Goal: Find specific page/section: Find specific page/section

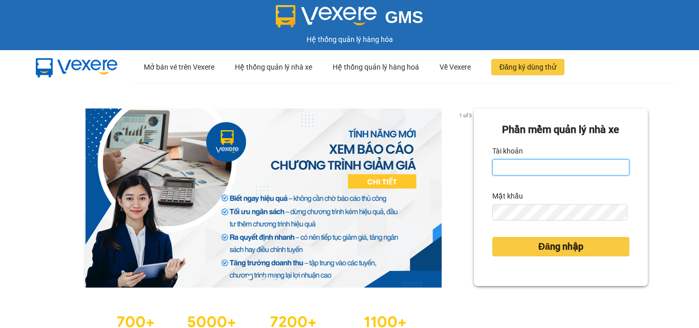
click at [516, 169] on input "Tài khoản" at bounding box center [560, 167] width 137 height 16
type input "tuyetmai.minhquoc"
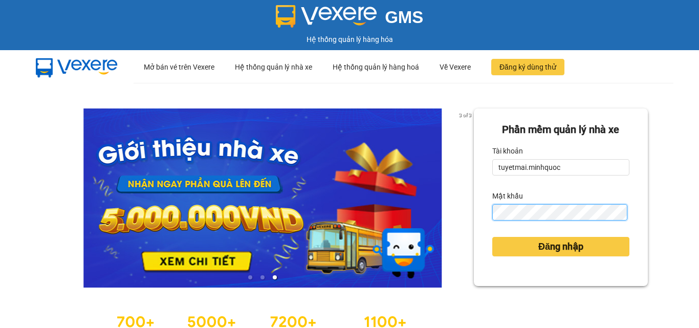
click at [492, 237] on button "Đăng nhập" at bounding box center [560, 246] width 137 height 19
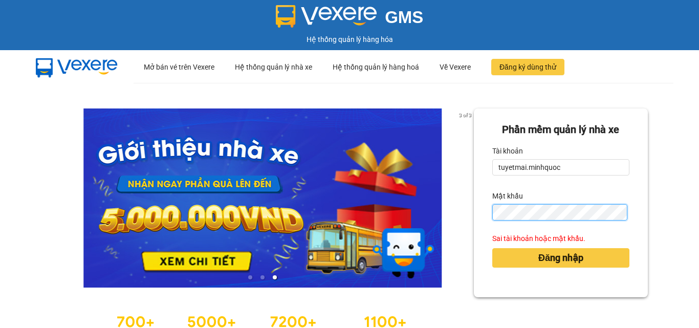
click at [475, 210] on div "Phần mềm quản lý nhà xe Tài khoản tuyetmai.minhquoc Mật khẩu Sai tài khoản hoặc…" at bounding box center [561, 203] width 174 height 189
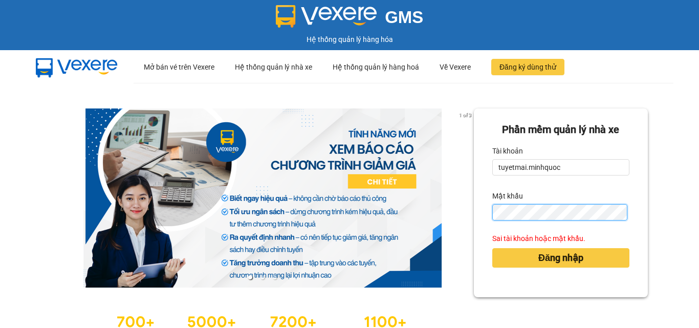
click at [492, 248] on button "Đăng nhập" at bounding box center [560, 257] width 137 height 19
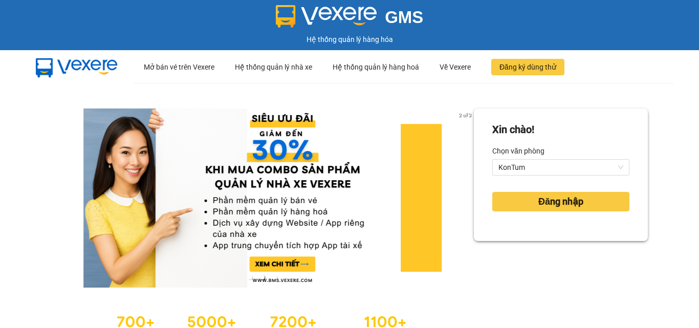
click at [545, 250] on div "Xin chào! Chọn văn phòng KonTum Đăng nhập" at bounding box center [561, 228] width 174 height 239
click at [541, 197] on span "Đăng nhập" at bounding box center [561, 202] width 45 height 14
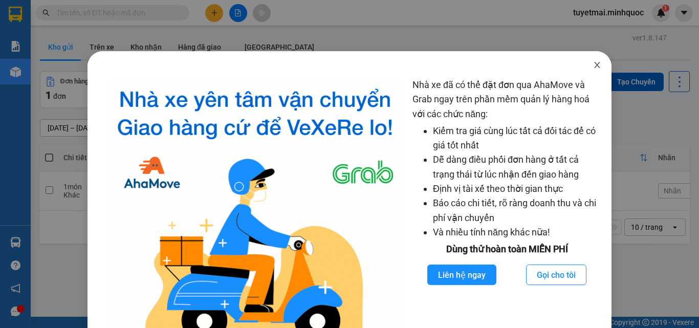
click at [593, 67] on icon "close" at bounding box center [597, 65] width 8 height 8
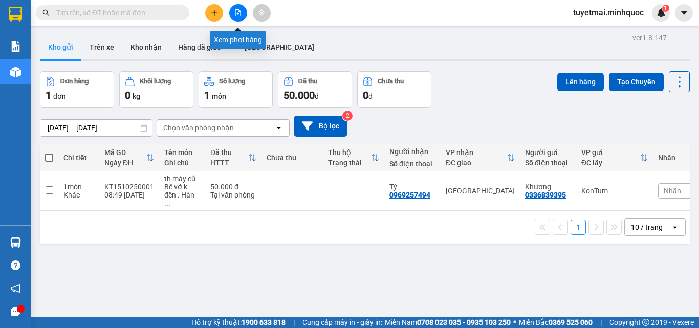
click at [238, 18] on button at bounding box center [238, 13] width 18 height 18
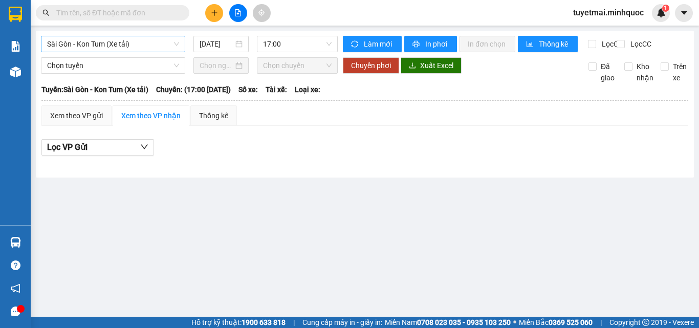
click at [130, 45] on span "Sài Gòn - Kon Tum (Xe tải)" at bounding box center [113, 43] width 132 height 15
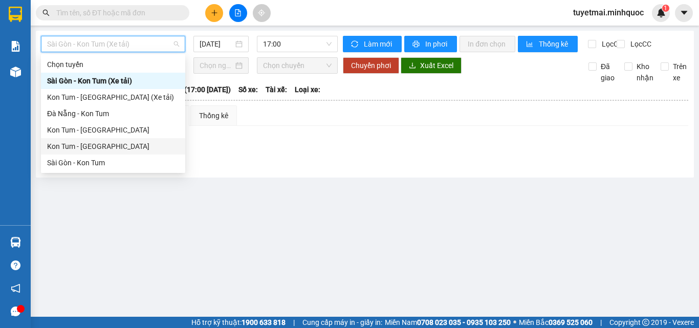
click at [98, 150] on div "Kon Tum - [GEOGRAPHIC_DATA]" at bounding box center [113, 146] width 132 height 11
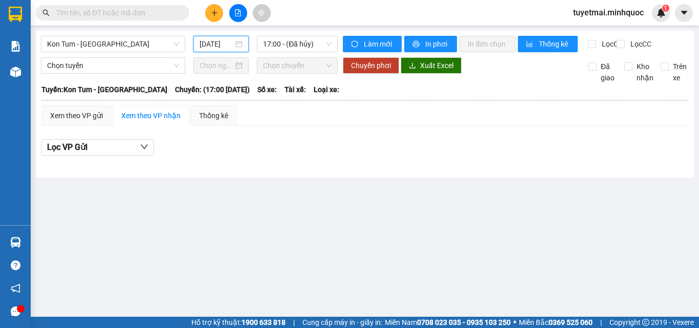
click at [219, 49] on input "15/10/2025" at bounding box center [217, 43] width 34 height 11
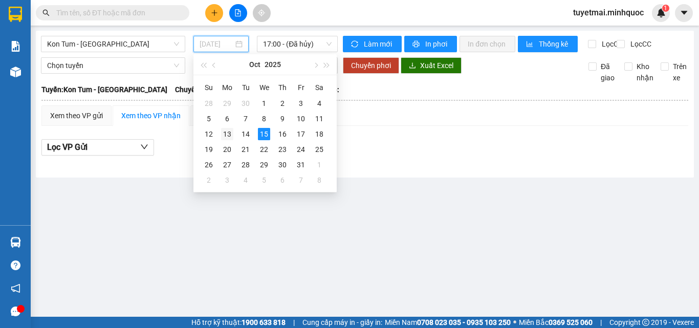
click at [230, 136] on div "13" at bounding box center [227, 134] width 12 height 12
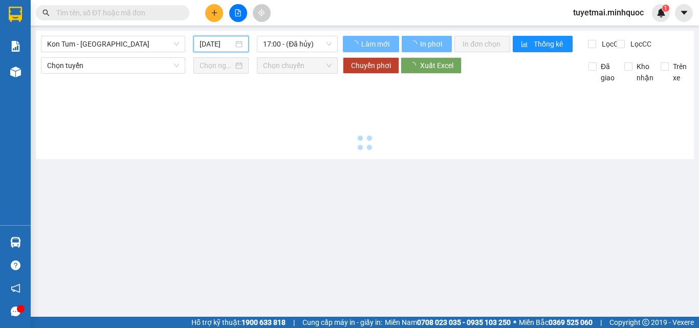
type input "13/10/2025"
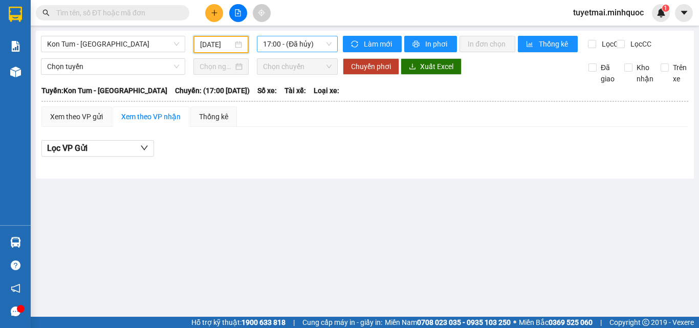
click at [308, 47] on span "17:00 - (Đã hủy)" at bounding box center [297, 43] width 69 height 15
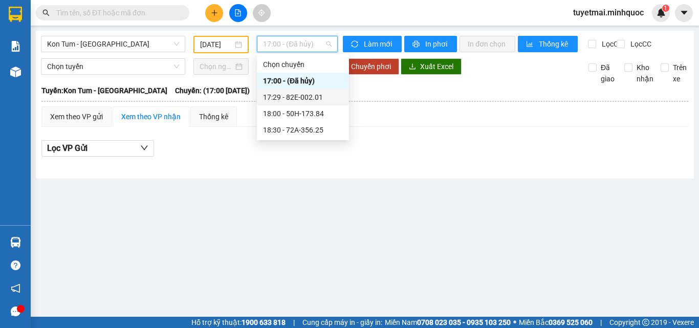
click at [309, 102] on div "17:29 - 82E-002.01" at bounding box center [303, 97] width 80 height 11
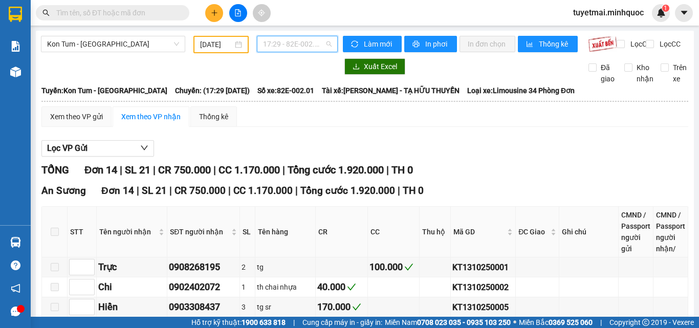
click at [313, 41] on span "17:29 - 82E-002.01" at bounding box center [297, 43] width 69 height 15
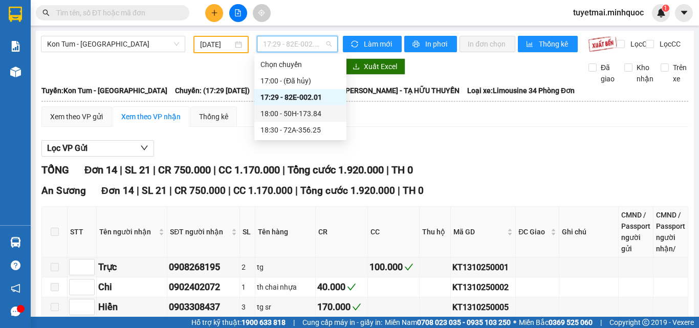
click at [312, 110] on div "18:00 - 50H-173.84" at bounding box center [301, 113] width 80 height 11
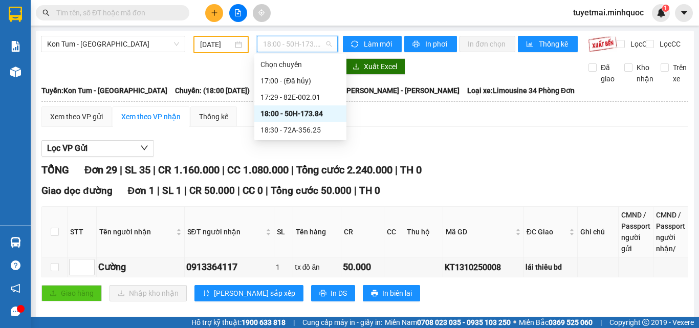
click at [326, 42] on span "18:00 - 50H-173.84" at bounding box center [297, 43] width 69 height 15
click at [498, 96] on div "Tuyến: Kon Tum - Sài Gòn Chuyến: (18:00 - 13/10/2025) Số xe: 50H-173.84 Tài xế:…" at bounding box center [364, 90] width 647 height 11
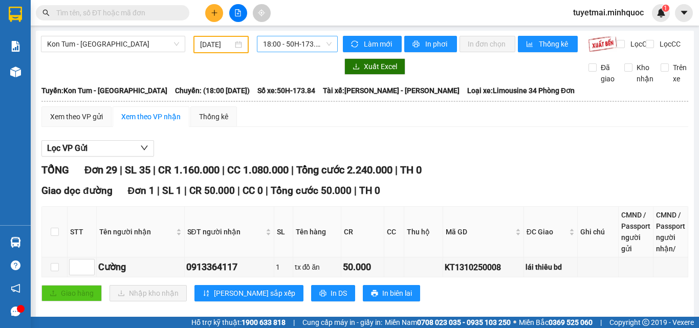
click at [303, 46] on span "18:00 - 50H-173.84" at bounding box center [297, 43] width 69 height 15
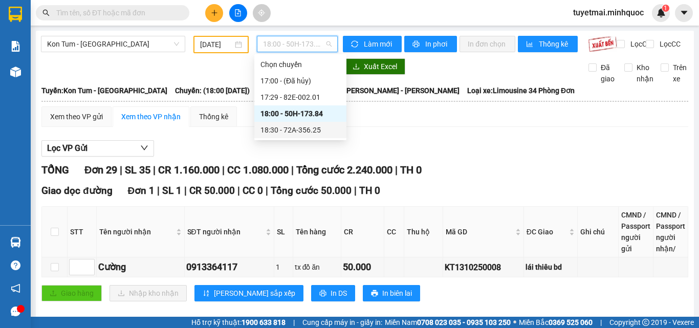
click at [303, 127] on div "18:30 - 72A-356.25" at bounding box center [301, 129] width 80 height 11
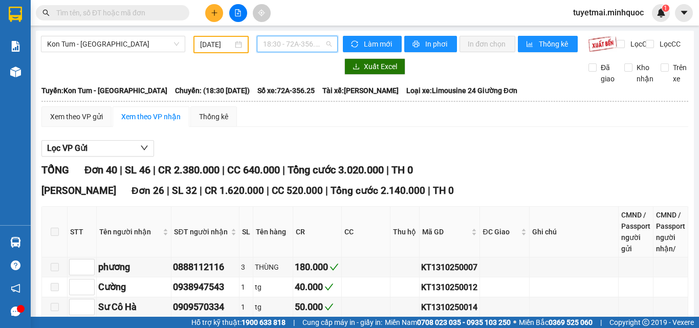
click at [313, 47] on span "18:30 - 72A-356.25" at bounding box center [297, 43] width 69 height 15
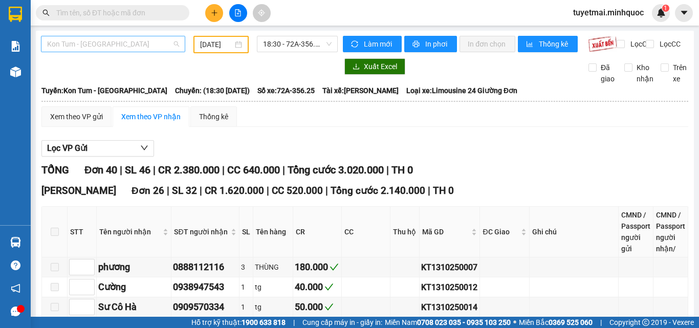
click at [142, 44] on span "Kon Tum - [GEOGRAPHIC_DATA]" at bounding box center [113, 43] width 132 height 15
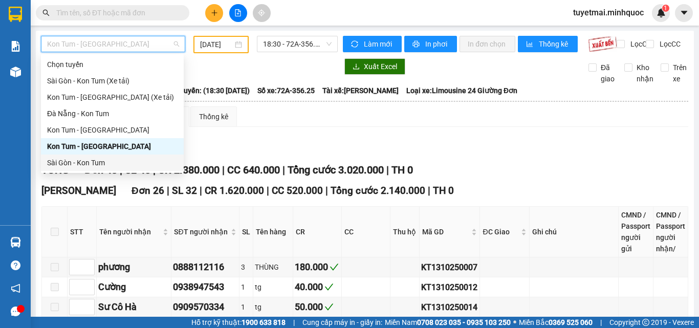
click at [115, 158] on div "Sài Gòn - Kon Tum" at bounding box center [112, 162] width 131 height 11
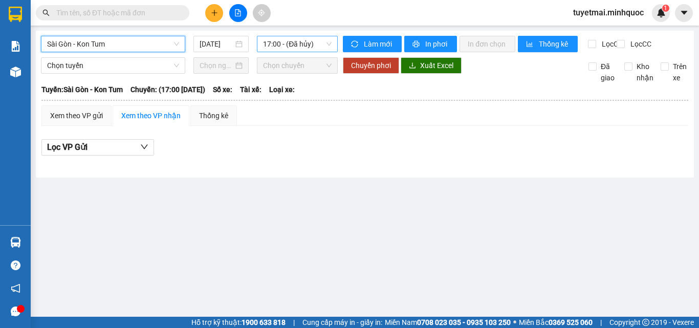
click at [305, 42] on span "17:00 - (Đã hủy)" at bounding box center [297, 43] width 69 height 15
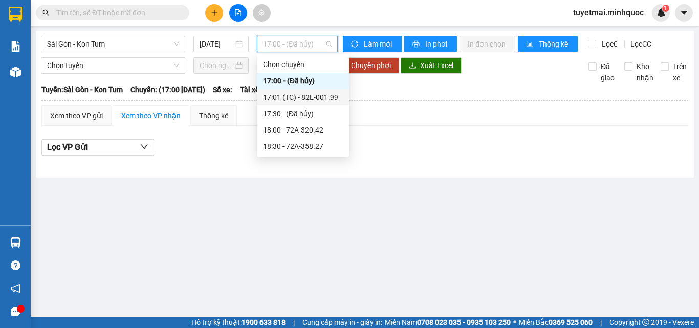
click at [311, 98] on div "17:01 (TC) - 82E-001.99" at bounding box center [303, 97] width 80 height 11
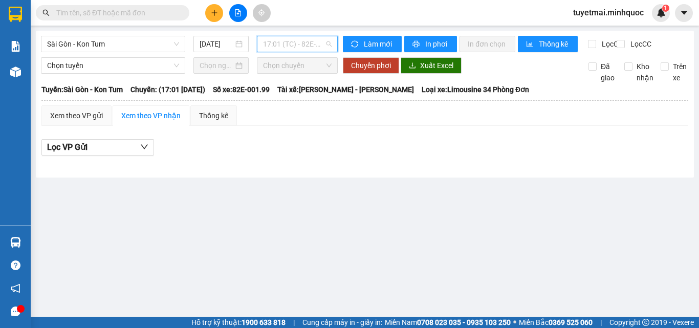
click at [309, 48] on span "17:01 (TC) - 82E-001.99" at bounding box center [297, 43] width 69 height 15
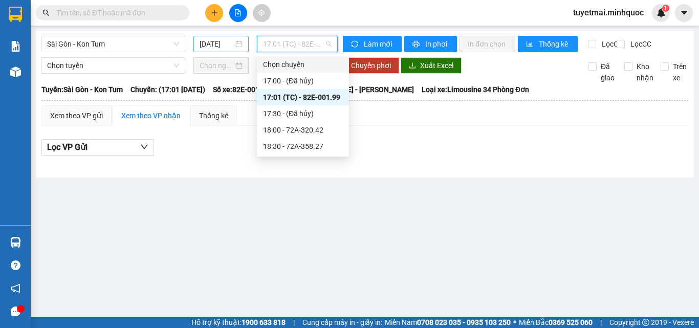
click at [208, 37] on div "15/10/2025" at bounding box center [220, 44] width 55 height 16
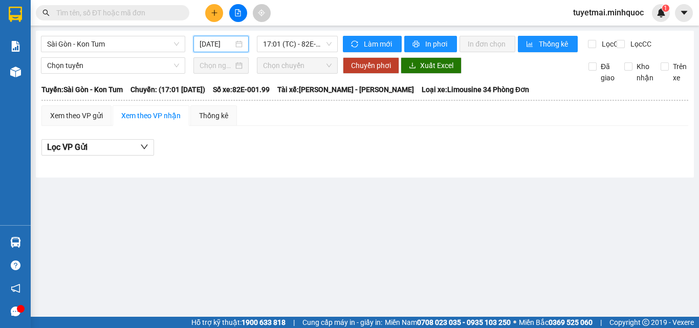
scroll to position [0, 3]
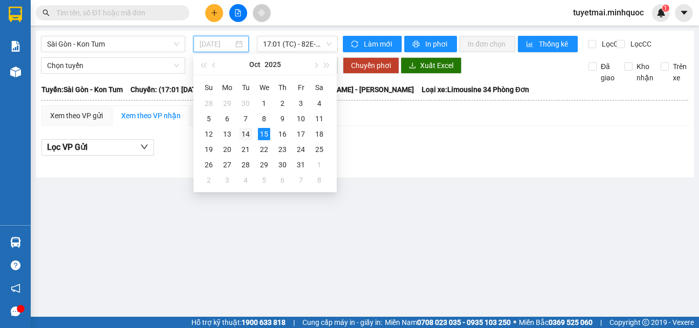
click at [243, 137] on div "14" at bounding box center [246, 134] width 12 height 12
type input "[DATE]"
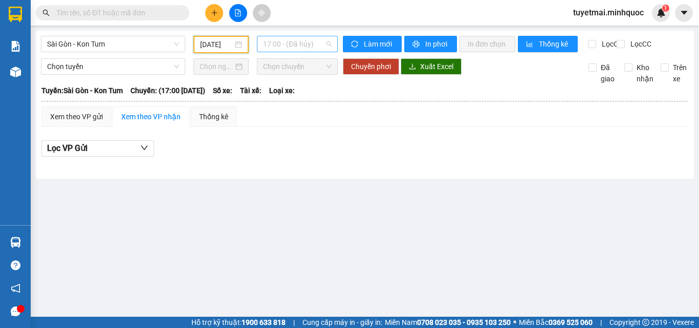
click at [291, 48] on span "17:00 - (Đã hủy)" at bounding box center [297, 43] width 69 height 15
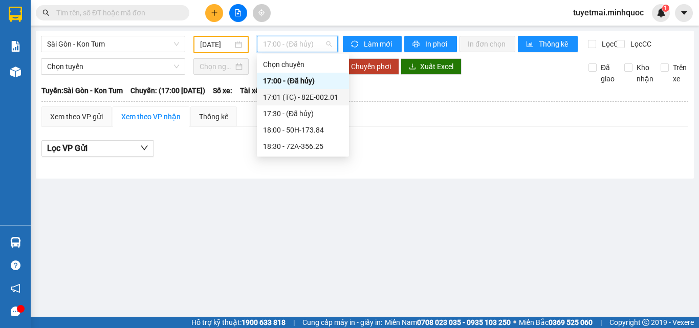
click at [317, 98] on div "17:01 (TC) - 82E-002.01" at bounding box center [303, 97] width 80 height 11
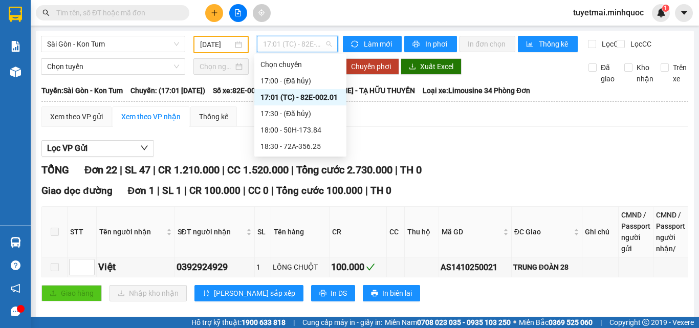
click at [316, 39] on span "17:01 (TC) - 82E-002.01" at bounding box center [297, 43] width 69 height 15
click at [318, 98] on div "17:01 (TC) - 82E-002.01" at bounding box center [301, 97] width 80 height 11
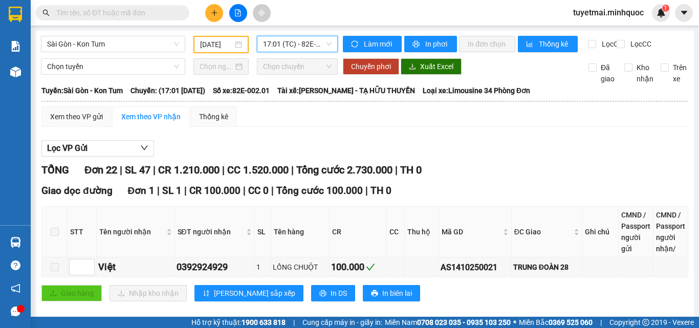
click at [298, 41] on span "17:01 (TC) - 82E-002.01" at bounding box center [297, 43] width 69 height 15
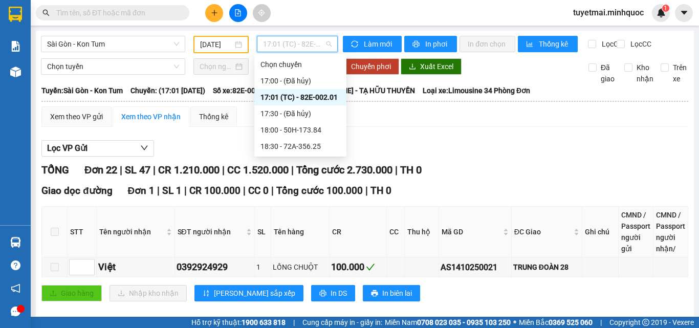
click at [324, 97] on div "17:01 (TC) - 82E-002.01" at bounding box center [301, 97] width 80 height 11
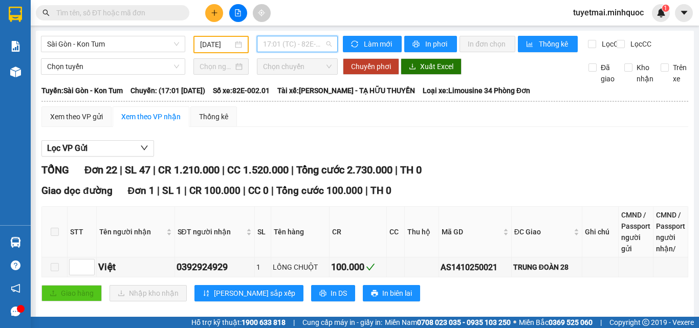
click at [286, 42] on span "17:01 (TC) - 82E-002.01" at bounding box center [297, 43] width 69 height 15
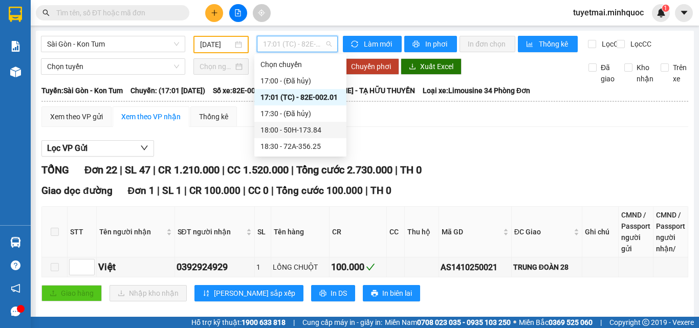
click at [311, 128] on div "18:00 - 50H-173.84" at bounding box center [301, 129] width 80 height 11
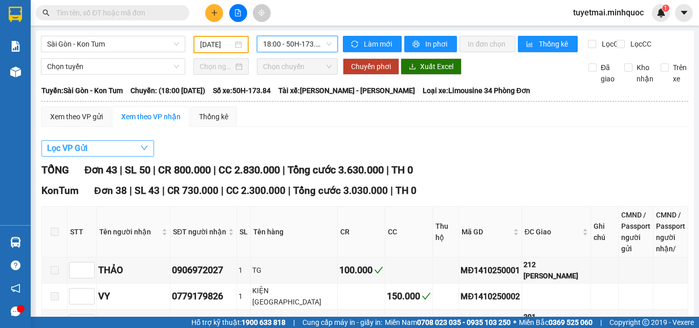
click at [113, 157] on button "Lọc VP Gửi" at bounding box center [97, 148] width 113 height 16
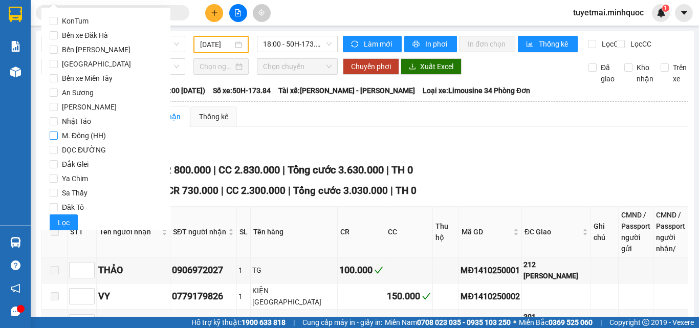
click at [96, 136] on span "M. Đông (HH)" at bounding box center [84, 135] width 52 height 14
click at [58, 136] on input "M. Đông (HH)" at bounding box center [54, 136] width 8 height 8
click at [67, 223] on span "Lọc" at bounding box center [64, 222] width 12 height 11
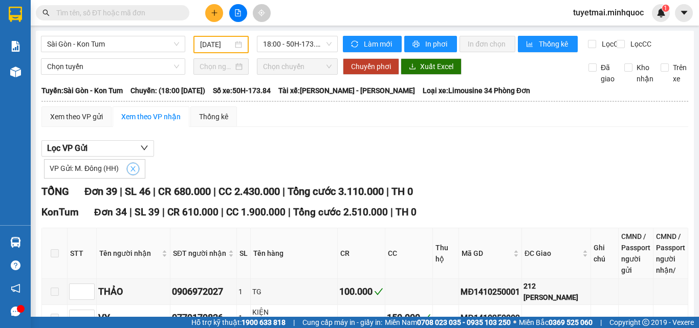
click at [132, 173] on icon "close" at bounding box center [133, 168] width 7 height 7
checkbox input "false"
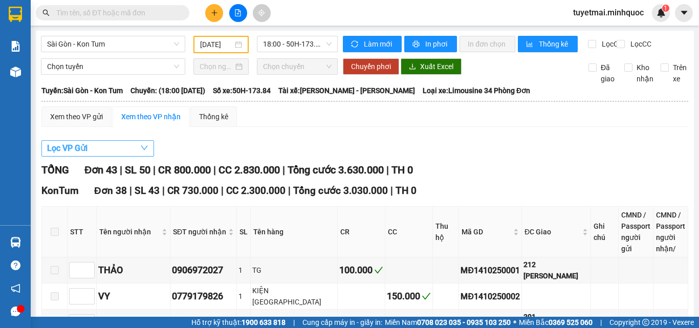
click at [90, 157] on button "Lọc VP Gửi" at bounding box center [97, 148] width 113 height 16
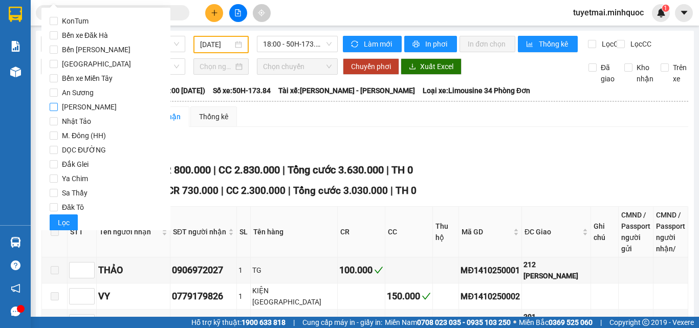
click at [69, 108] on span "Phổ Quang" at bounding box center [89, 107] width 63 height 14
click at [58, 108] on input "Phổ Quang" at bounding box center [54, 107] width 8 height 8
checkbox input "true"
click at [56, 223] on button "Lọc" at bounding box center [64, 222] width 28 height 16
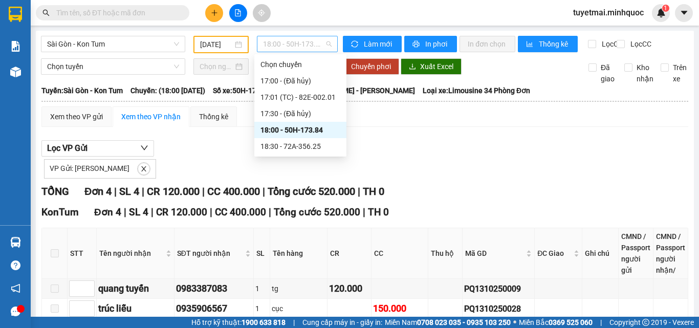
click at [299, 37] on span "18:00 - 50H-173.84" at bounding box center [297, 43] width 69 height 15
click at [308, 154] on div "18:30 - 72A-356.25" at bounding box center [300, 146] width 92 height 16
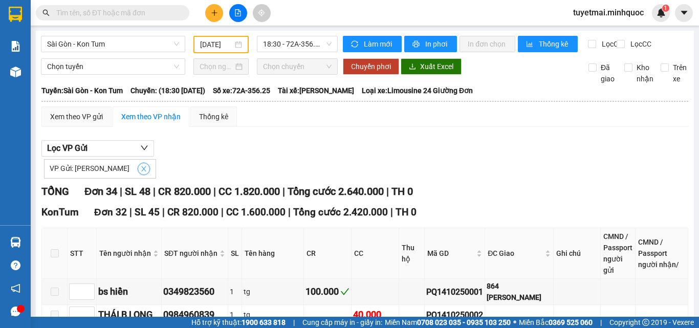
click at [138, 175] on button "button" at bounding box center [144, 169] width 12 height 12
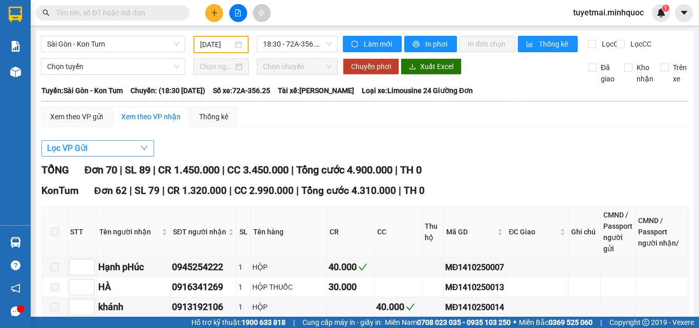
click at [79, 155] on span "Lọc VP Gửi" at bounding box center [67, 148] width 40 height 13
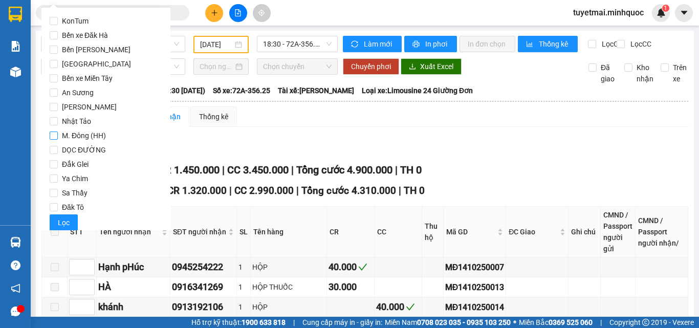
click at [87, 140] on span "M. Đông (HH)" at bounding box center [84, 135] width 52 height 14
click at [58, 140] on input "M. Đông (HH)" at bounding box center [54, 136] width 8 height 8
checkbox input "true"
click at [62, 224] on span "Lọc" at bounding box center [64, 222] width 12 height 11
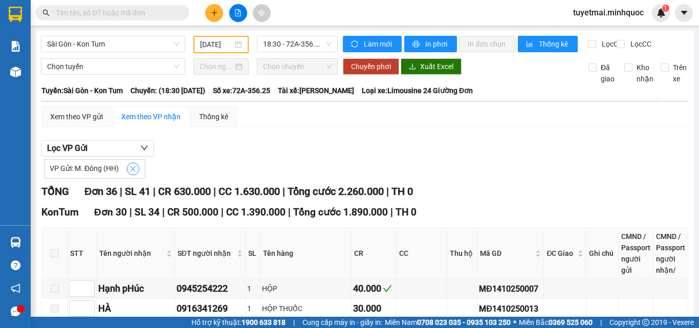
click at [134, 173] on icon "close" at bounding box center [133, 168] width 7 height 7
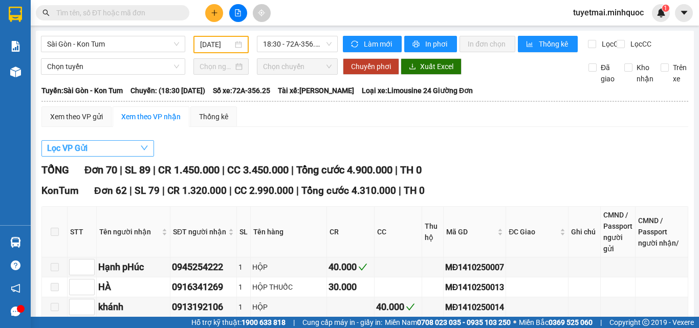
click at [94, 156] on button "Lọc VP Gửi" at bounding box center [97, 148] width 113 height 16
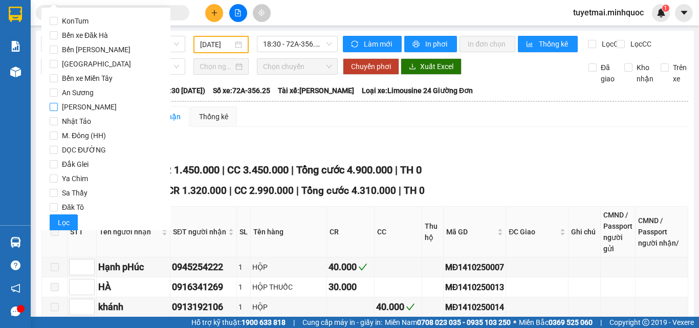
click at [87, 102] on span "Phổ Quang" at bounding box center [89, 107] width 63 height 14
click at [58, 103] on input "Phổ Quang" at bounding box center [54, 107] width 8 height 8
checkbox input "true"
click at [63, 223] on span "Lọc" at bounding box center [64, 222] width 12 height 11
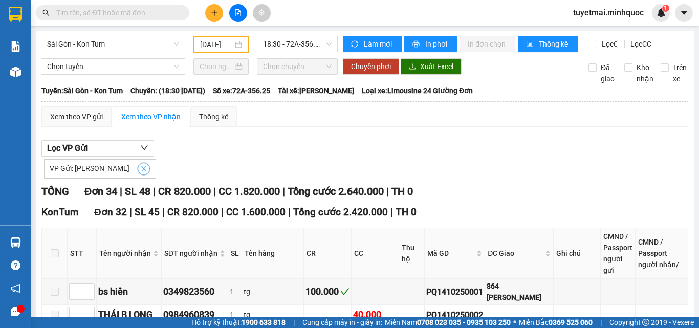
click at [140, 173] on icon "close" at bounding box center [143, 168] width 7 height 7
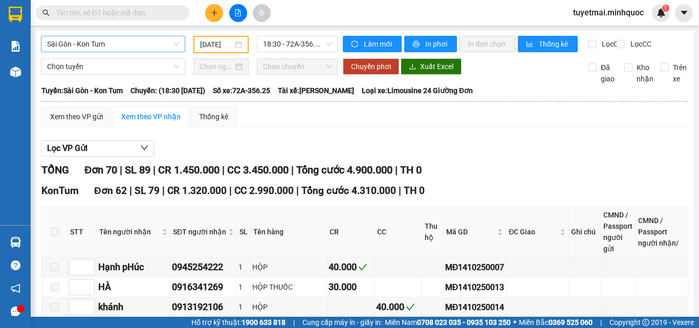
click at [80, 46] on span "Sài Gòn - Kon Tum" at bounding box center [113, 43] width 132 height 15
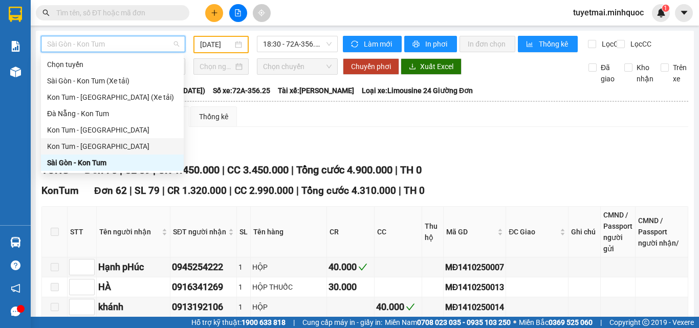
click at [90, 146] on div "Kon Tum - [GEOGRAPHIC_DATA]" at bounding box center [112, 146] width 131 height 11
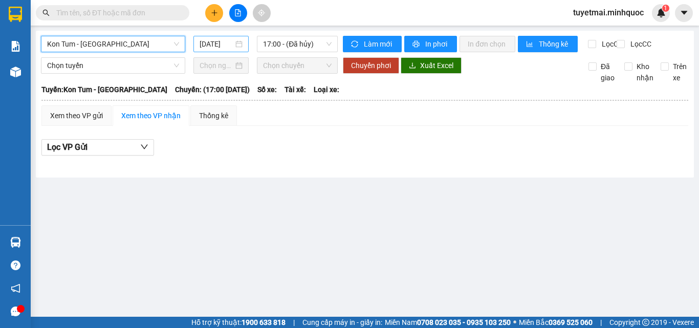
click at [223, 41] on input "15/10/2025" at bounding box center [217, 43] width 34 height 11
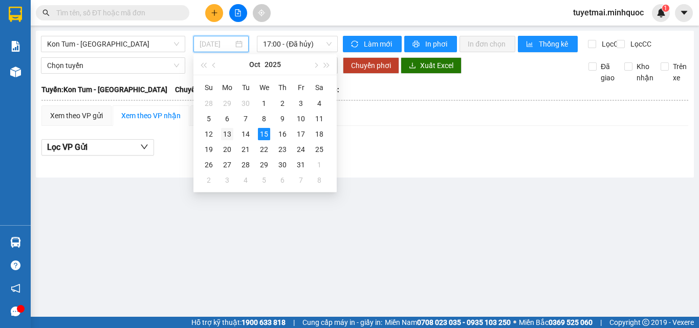
click at [225, 134] on div "13" at bounding box center [227, 134] width 12 height 12
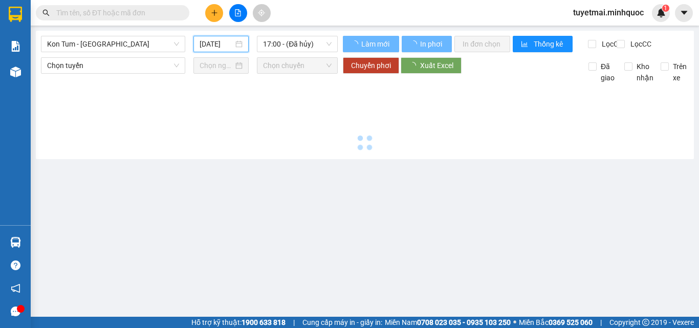
type input "13/10/2025"
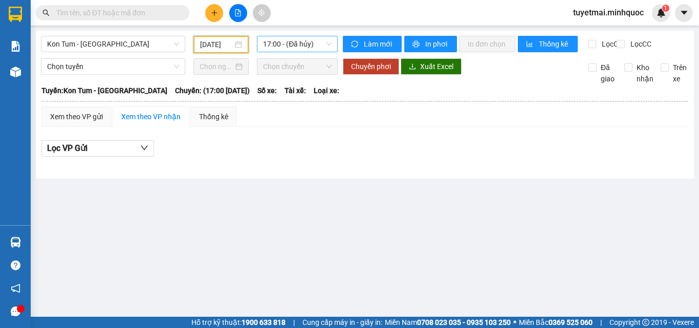
click at [302, 40] on span "17:00 - (Đã hủy)" at bounding box center [297, 43] width 69 height 15
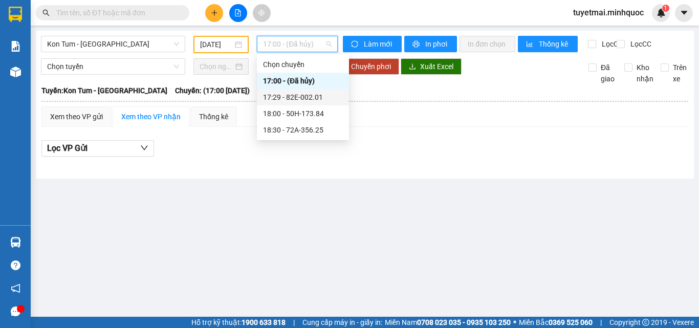
click at [312, 103] on div "17:29 - 82E-002.01" at bounding box center [303, 97] width 92 height 16
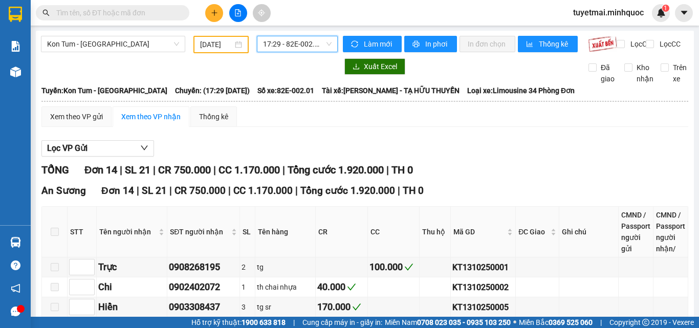
click at [289, 39] on span "17:29 - 82E-002.01" at bounding box center [297, 43] width 69 height 15
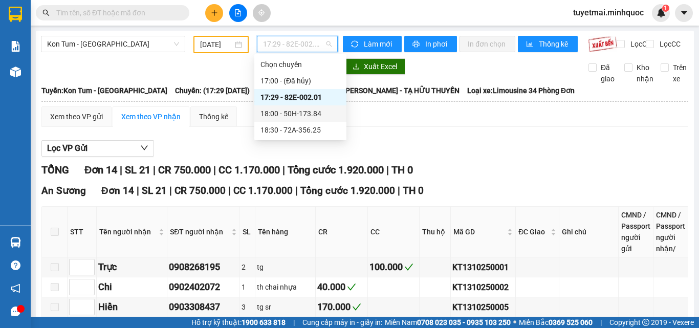
click at [298, 111] on div "18:00 - 50H-173.84" at bounding box center [301, 113] width 80 height 11
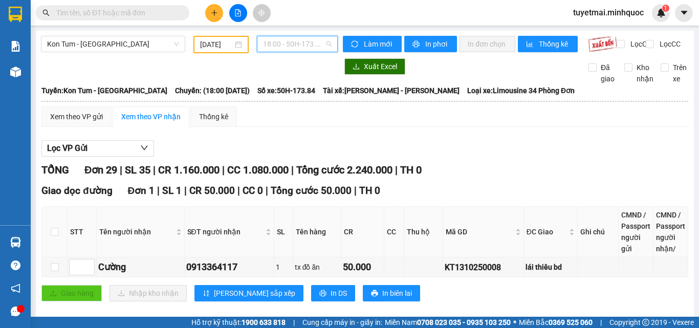
click at [297, 41] on span "18:00 - 50H-173.84" at bounding box center [297, 43] width 69 height 15
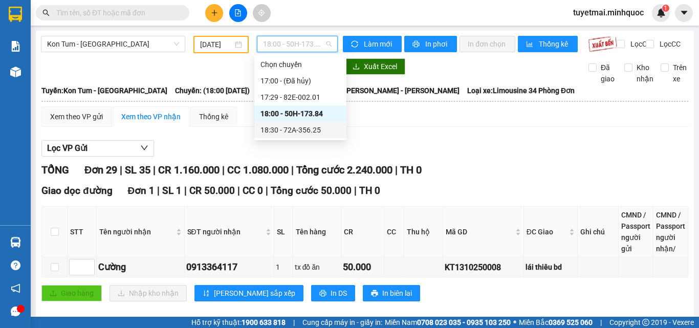
click at [299, 131] on div "18:30 - 72A-356.25" at bounding box center [301, 129] width 80 height 11
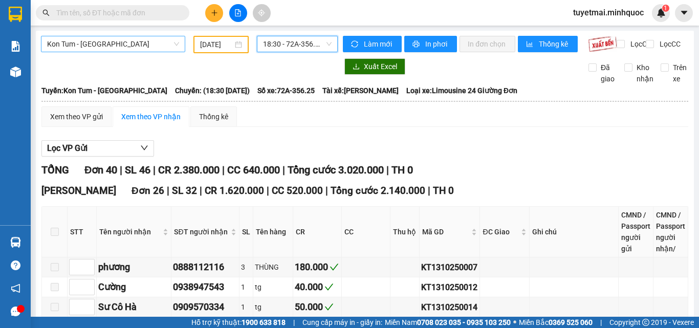
click at [127, 46] on span "Kon Tum - [GEOGRAPHIC_DATA]" at bounding box center [113, 43] width 132 height 15
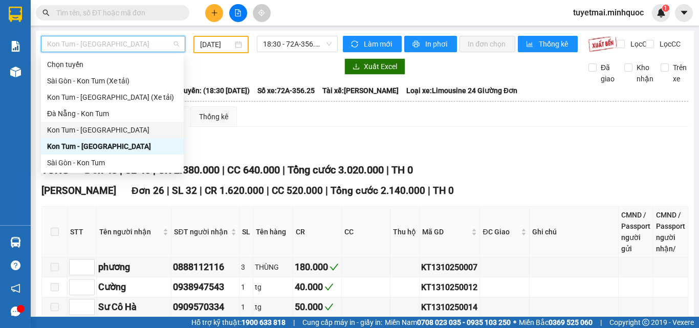
click at [95, 128] on div "Kon Tum - [GEOGRAPHIC_DATA]" at bounding box center [112, 129] width 131 height 11
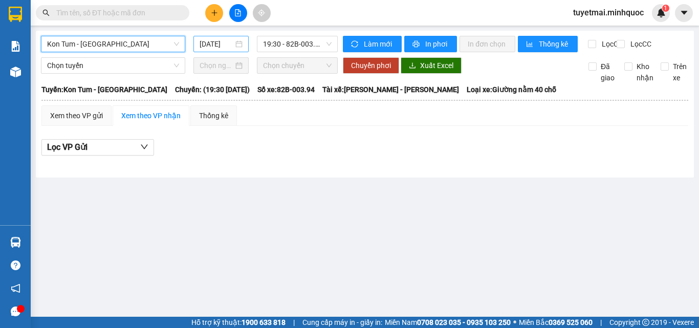
click at [211, 46] on input "15/10/2025" at bounding box center [217, 43] width 34 height 11
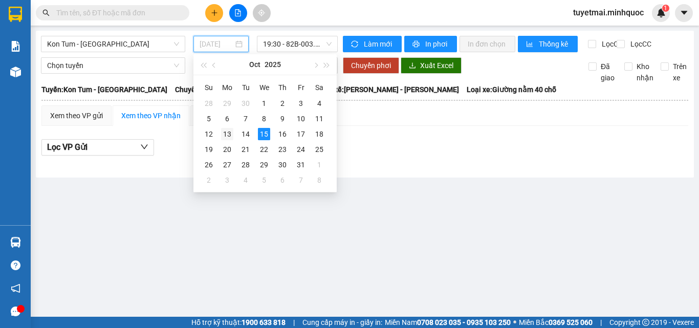
click at [231, 135] on div "13" at bounding box center [227, 134] width 12 height 12
type input "13/10/2025"
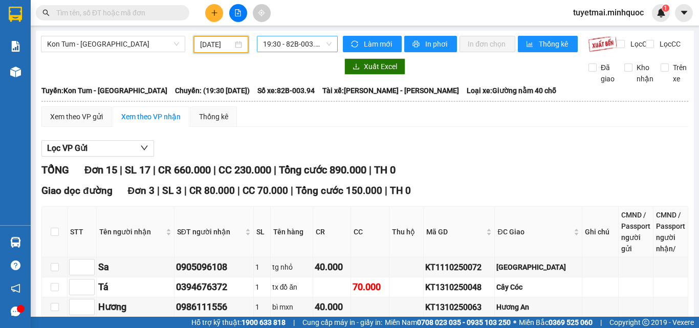
click at [322, 50] on span "19:30 - 82B-003.94" at bounding box center [297, 43] width 69 height 15
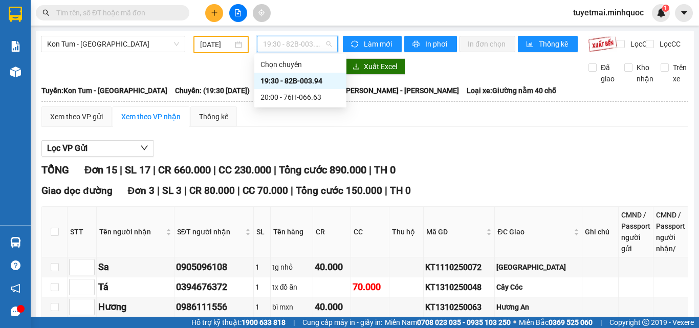
click at [324, 49] on span "19:30 - 82B-003.94" at bounding box center [297, 43] width 69 height 15
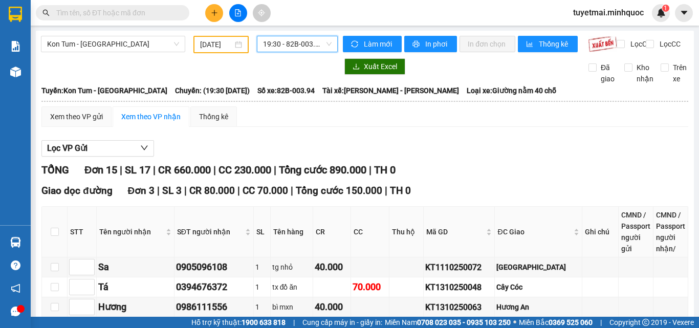
click at [472, 106] on th at bounding box center [365, 101] width 648 height 9
click at [470, 199] on div "Giao dọc đường Đơn 3 | SL 3 | CR 80.000 | CC 70.000 | Tổng cước 150.000 | TH 0" at bounding box center [364, 190] width 647 height 15
click at [457, 127] on div "Xem theo VP gửi Xem theo VP nhận Thống kê" at bounding box center [364, 116] width 647 height 20
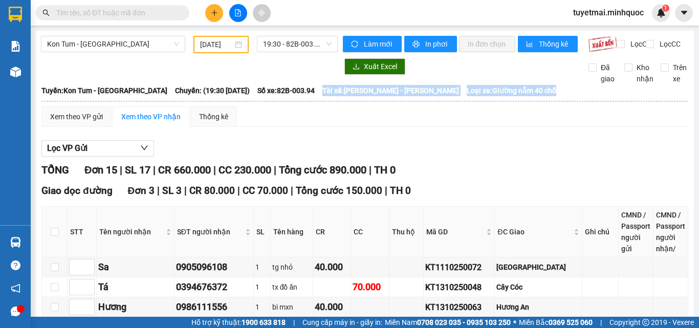
drag, startPoint x: 312, startPoint y: 95, endPoint x: 597, endPoint y: 99, distance: 285.2
click at [597, 96] on div "Tuyến: Kon Tum - Đà Nẵng Chuyến: (19:30 - 13/10/2025) Số xe: 82B-003.94 Tài xế:…" at bounding box center [364, 90] width 647 height 11
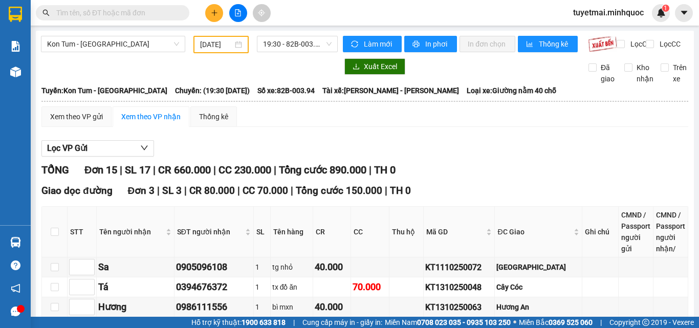
click at [536, 127] on div "Xem theo VP gửi Xem theo VP nhận Thống kê" at bounding box center [364, 116] width 647 height 20
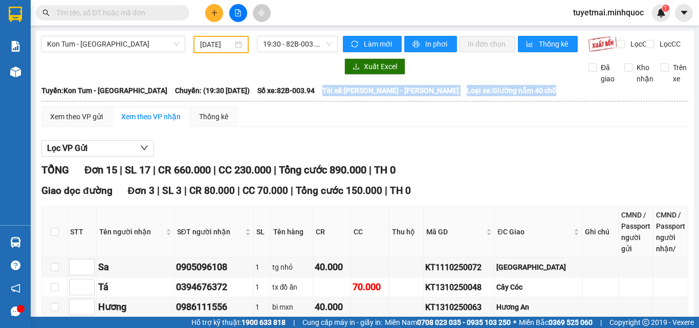
drag, startPoint x: 320, startPoint y: 97, endPoint x: 617, endPoint y: 105, distance: 297.0
click at [617, 105] on thead "Minh Quốc 0846.855.855, 0846.30.75.75 649 Nguyễn Huệ, Phường Kon Tum PHƠI HÀNG …" at bounding box center [365, 94] width 648 height 21
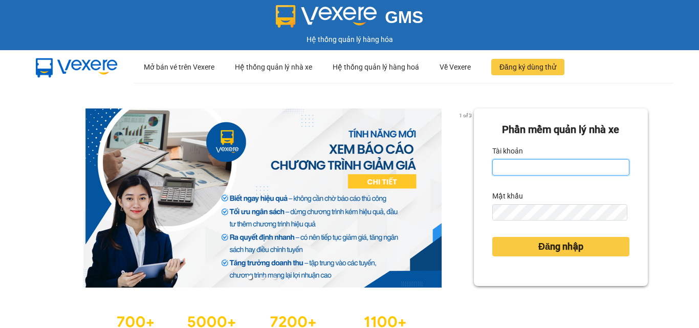
click at [536, 169] on input "Tài khoản" at bounding box center [560, 167] width 137 height 16
type input "tuyetmai.minhquoc"
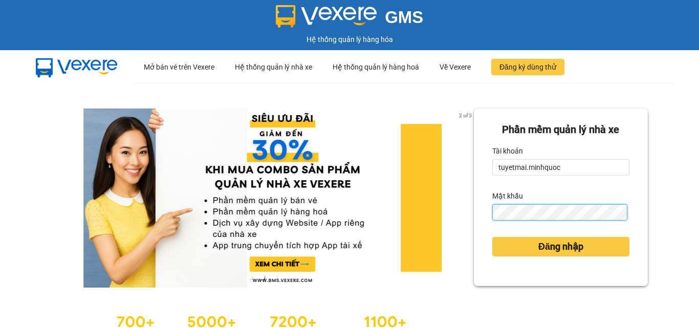
click at [492, 237] on button "Đăng nhập" at bounding box center [560, 246] width 137 height 19
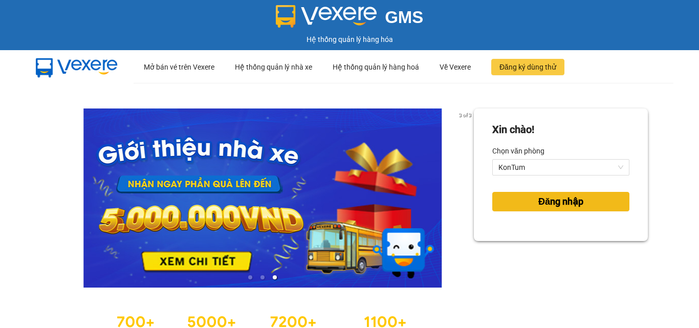
click at [543, 211] on button "Đăng nhập" at bounding box center [560, 201] width 137 height 19
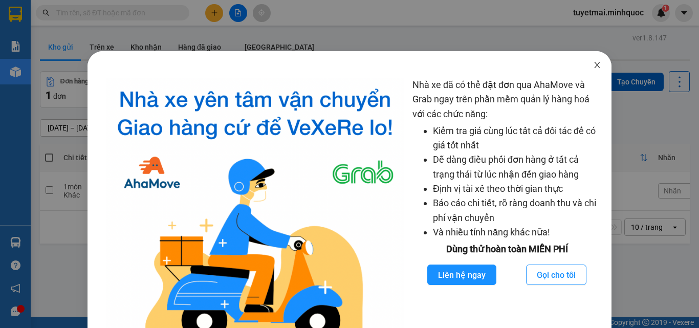
click at [593, 68] on icon "close" at bounding box center [597, 65] width 8 height 8
